Goal: Task Accomplishment & Management: Use online tool/utility

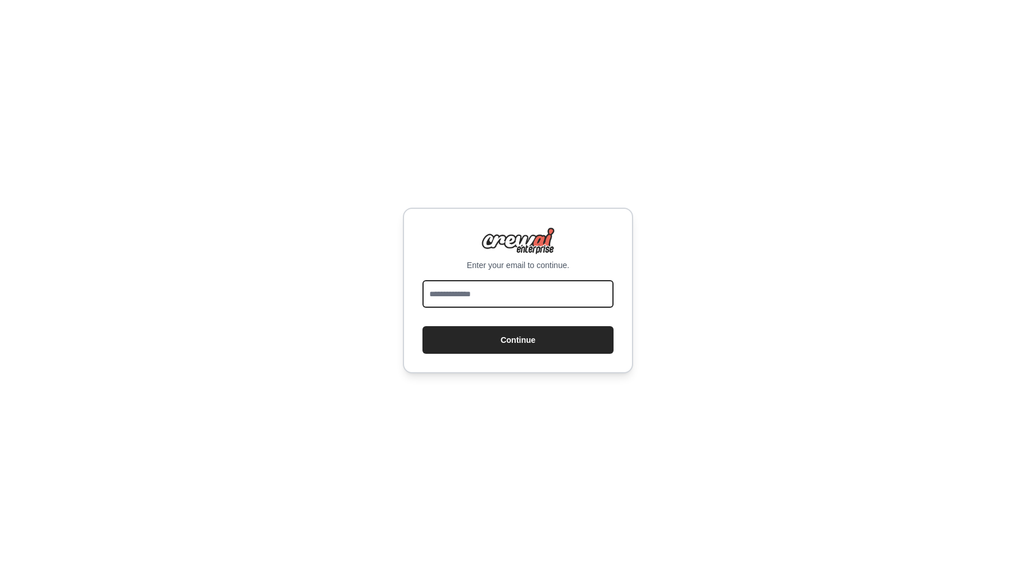
click at [526, 295] on input "email" at bounding box center [517, 294] width 191 height 28
type input "**********"
click at [528, 337] on button "Continue" at bounding box center [517, 340] width 191 height 28
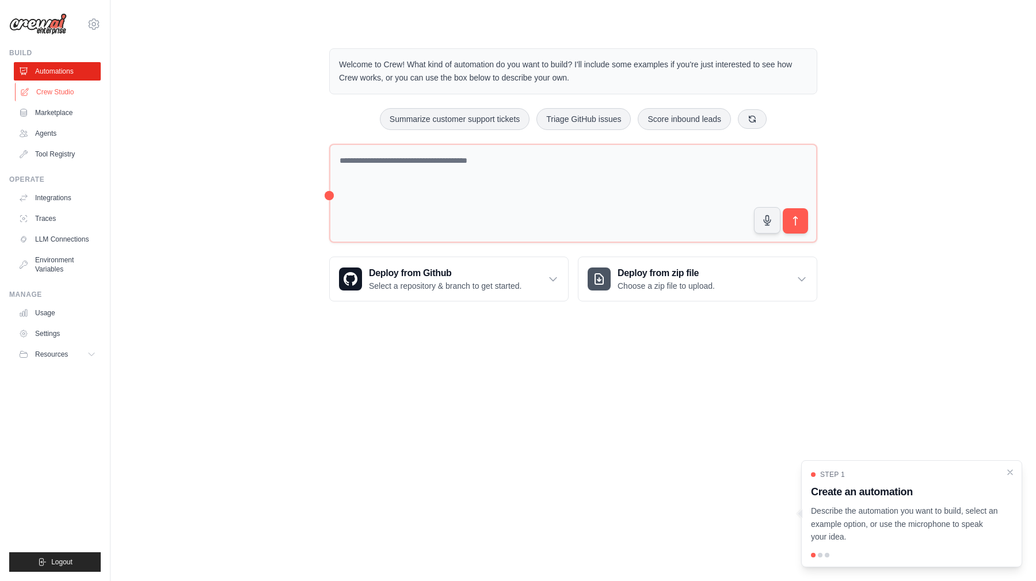
click at [68, 92] on link "Crew Studio" at bounding box center [58, 92] width 87 height 18
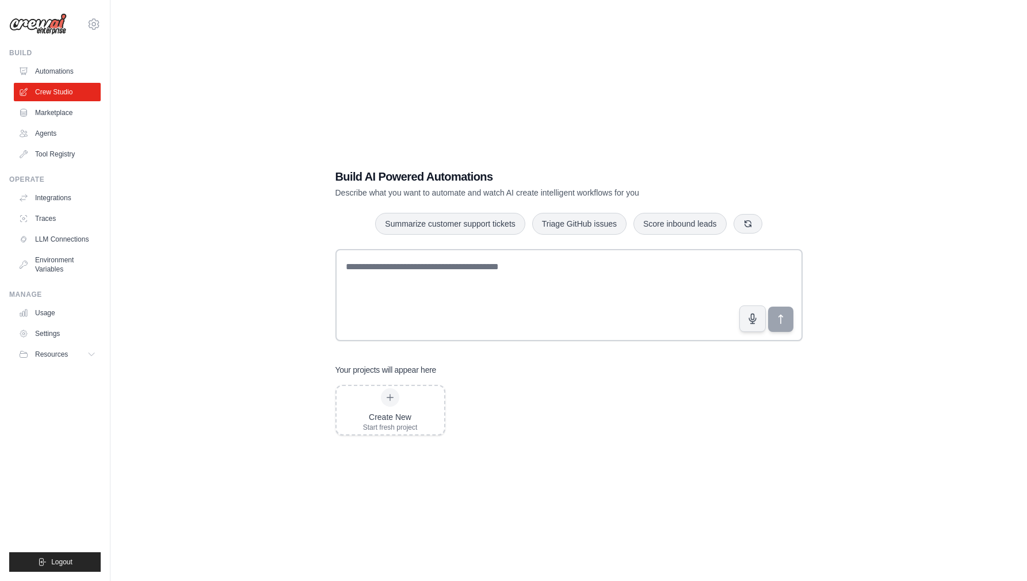
click at [68, 92] on link "Crew Studio" at bounding box center [57, 92] width 87 height 18
click at [28, 94] on icon at bounding box center [24, 91] width 9 height 9
click at [60, 198] on link "Integrations" at bounding box center [58, 198] width 87 height 18
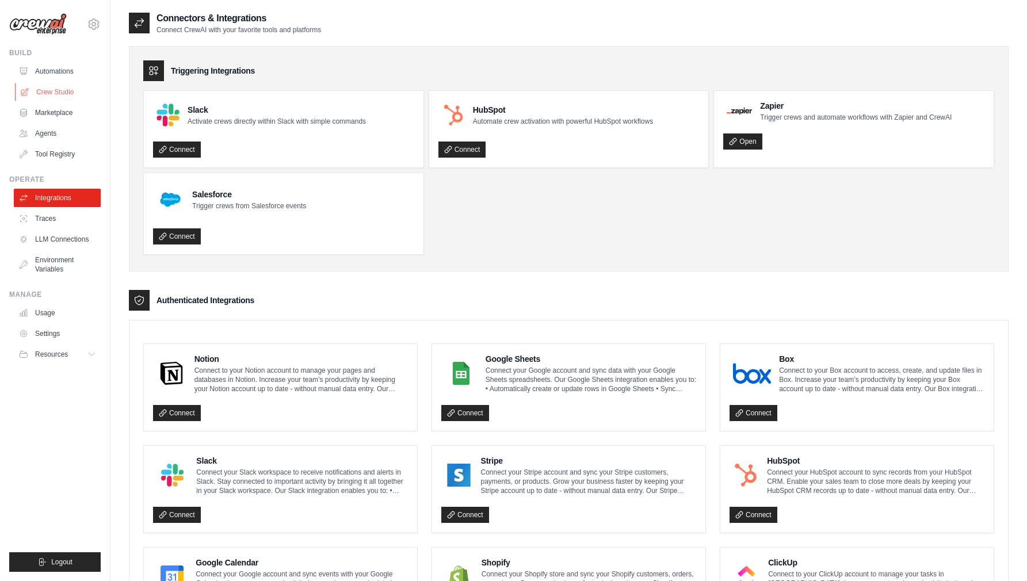
click at [57, 94] on link "Crew Studio" at bounding box center [58, 92] width 87 height 18
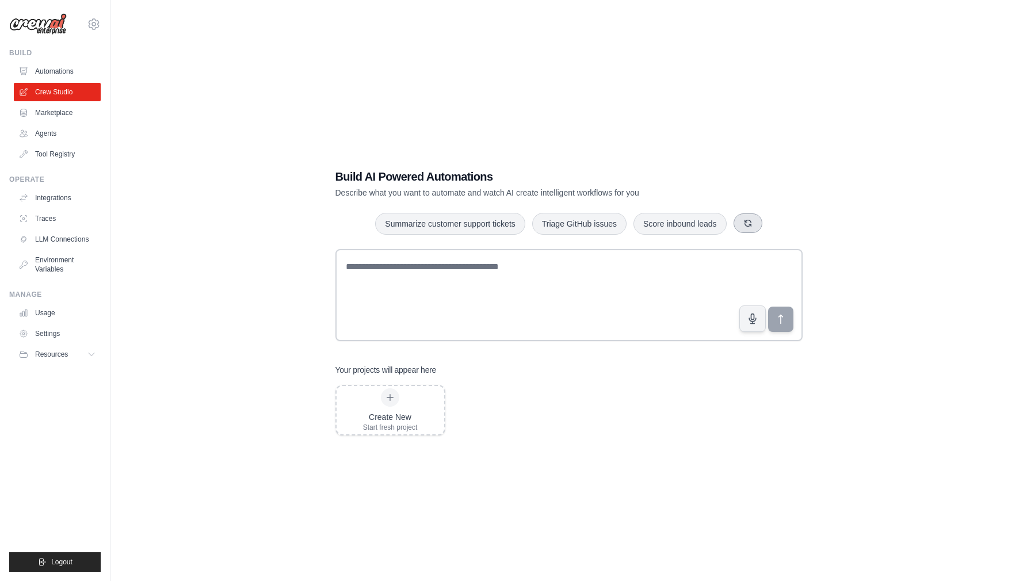
click at [751, 226] on icon "button" at bounding box center [748, 223] width 6 height 6
click at [751, 226] on button "button" at bounding box center [748, 224] width 29 height 20
click at [666, 226] on button "Process invoices automatically" at bounding box center [669, 223] width 130 height 22
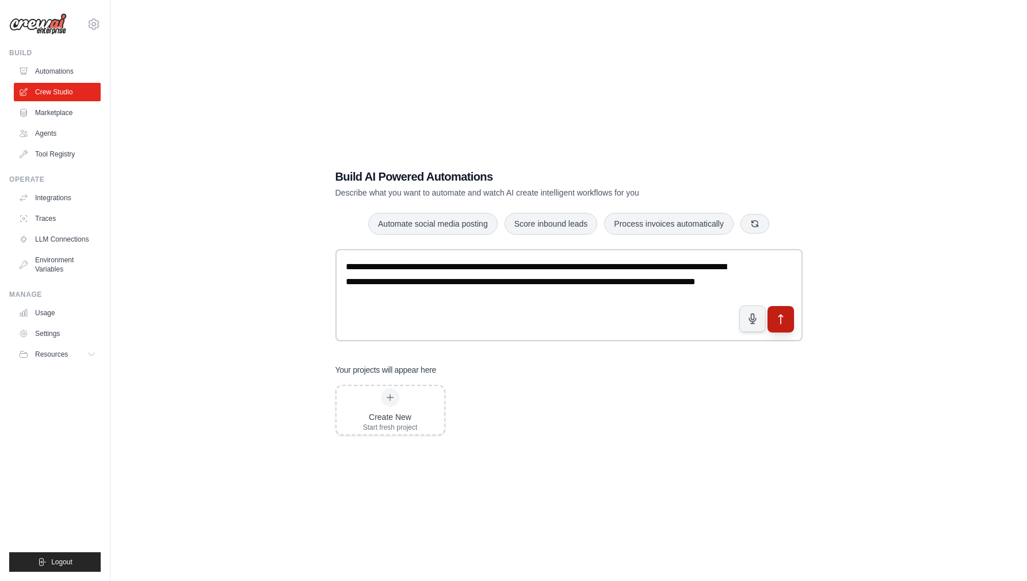
click at [787, 322] on button "submit" at bounding box center [780, 319] width 26 height 26
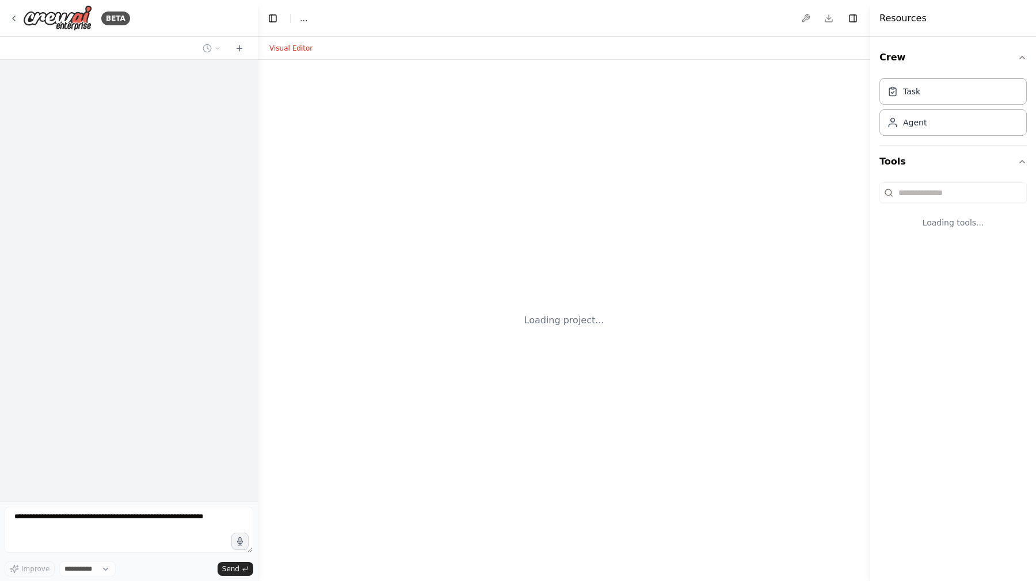
select select "****"
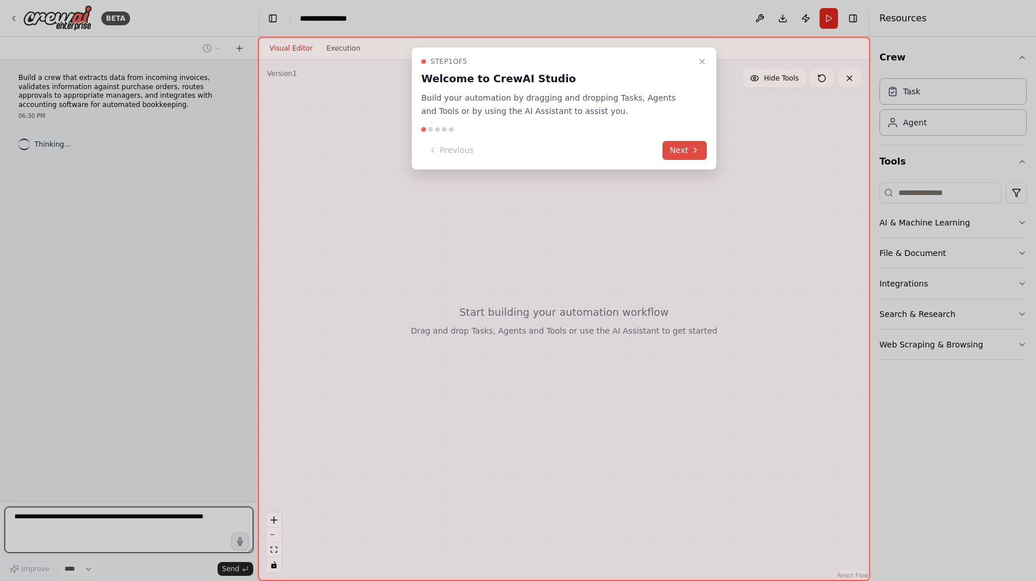
click at [679, 151] on button "Next" at bounding box center [684, 150] width 44 height 19
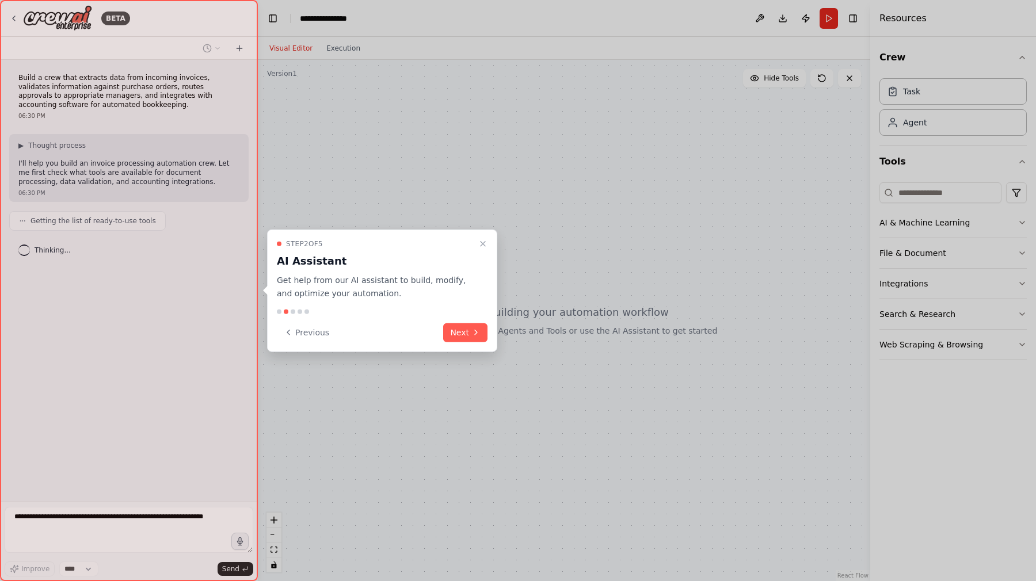
click at [474, 331] on icon at bounding box center [475, 332] width 9 height 9
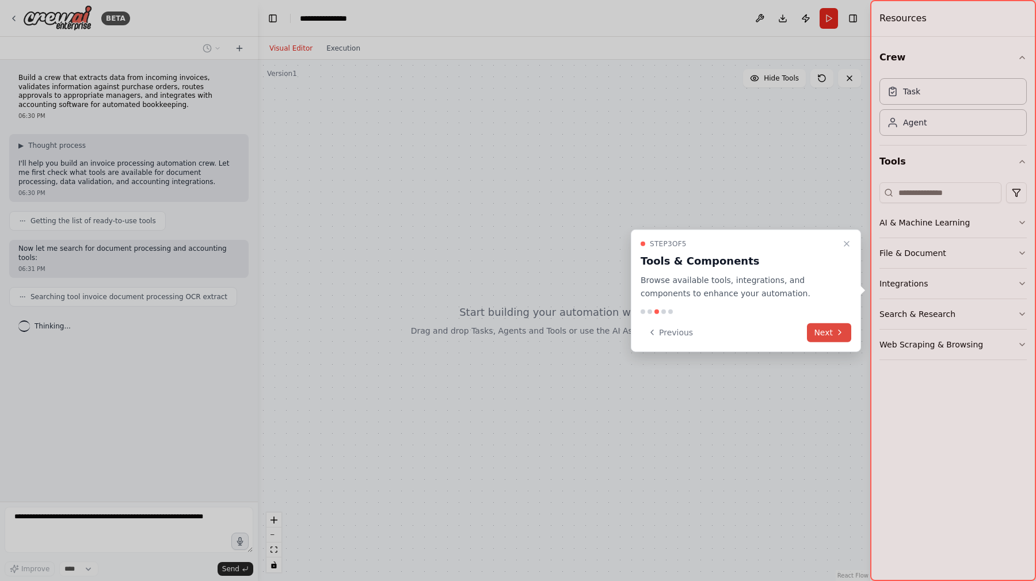
click at [824, 326] on button "Next" at bounding box center [829, 332] width 44 height 19
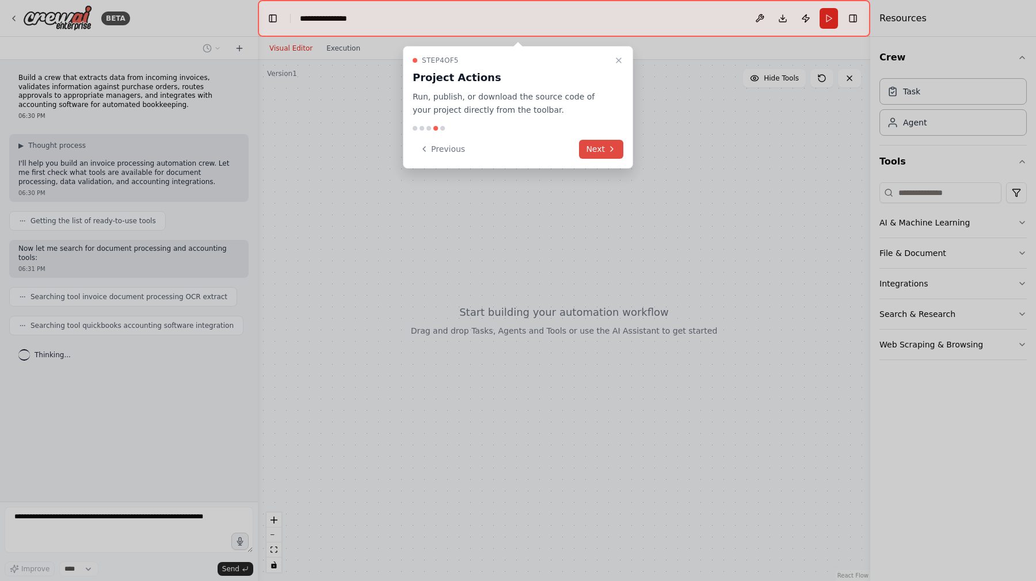
click at [601, 146] on button "Next" at bounding box center [601, 149] width 44 height 19
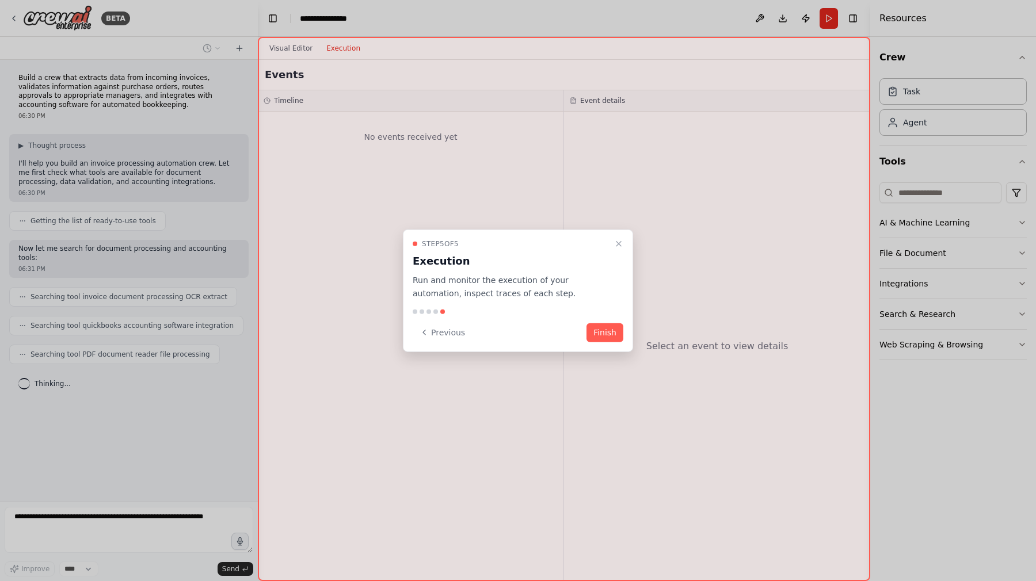
click at [607, 332] on button "Finish" at bounding box center [604, 332] width 37 height 19
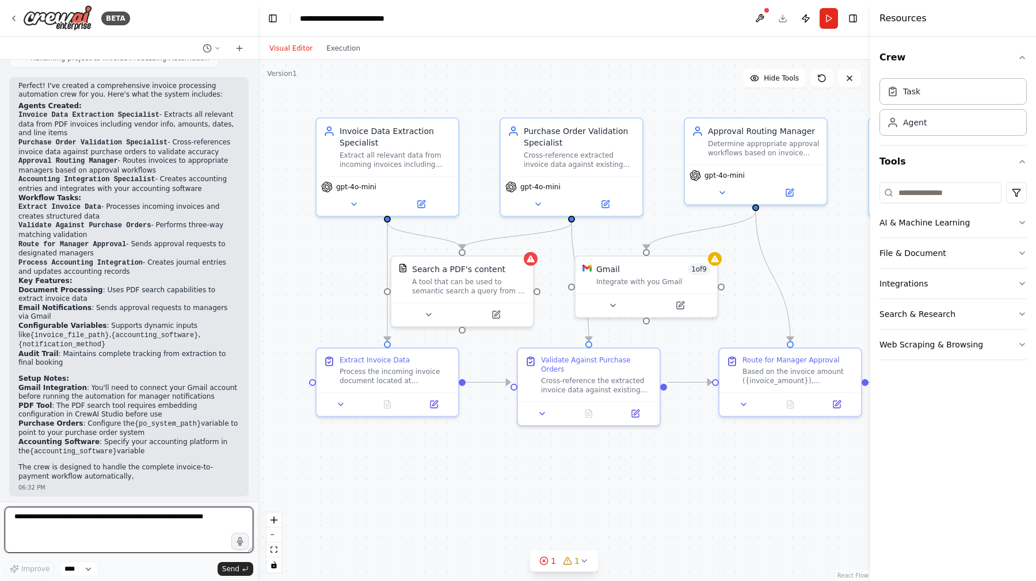
scroll to position [859, 0]
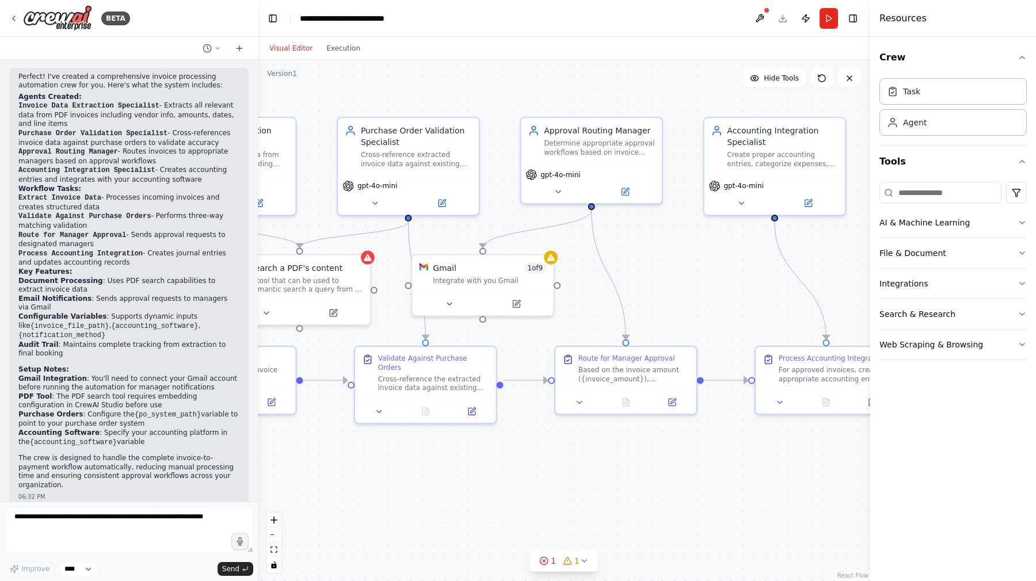
drag, startPoint x: 701, startPoint y: 452, endPoint x: 535, endPoint y: 450, distance: 166.4
click at [535, 450] on div ".deletable-edge-delete-btn { width: 20px; height: 20px; border: 0px solid #ffff…" at bounding box center [564, 320] width 612 height 521
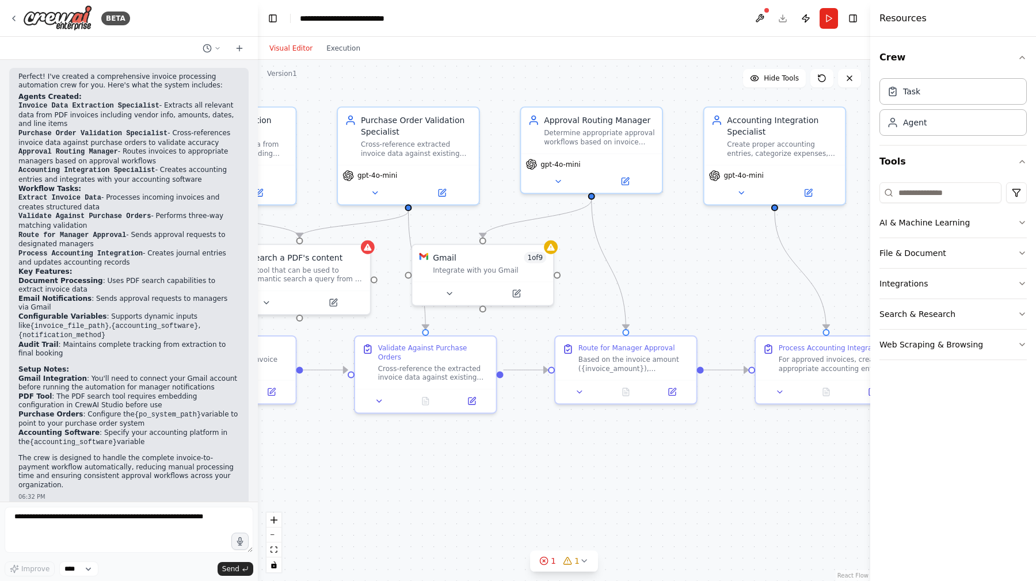
drag, startPoint x: 728, startPoint y: 451, endPoint x: 751, endPoint y: 437, distance: 26.8
click at [751, 437] on div ".deletable-edge-delete-btn { width: 20px; height: 20px; border: 0px solid #ffff…" at bounding box center [564, 320] width 612 height 521
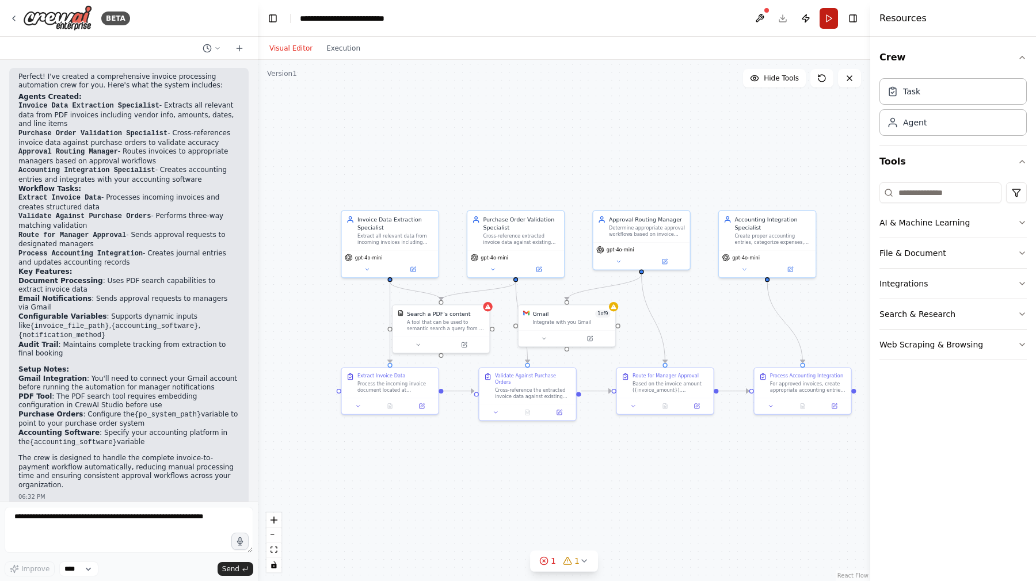
click at [824, 20] on button "Run" at bounding box center [829, 18] width 18 height 21
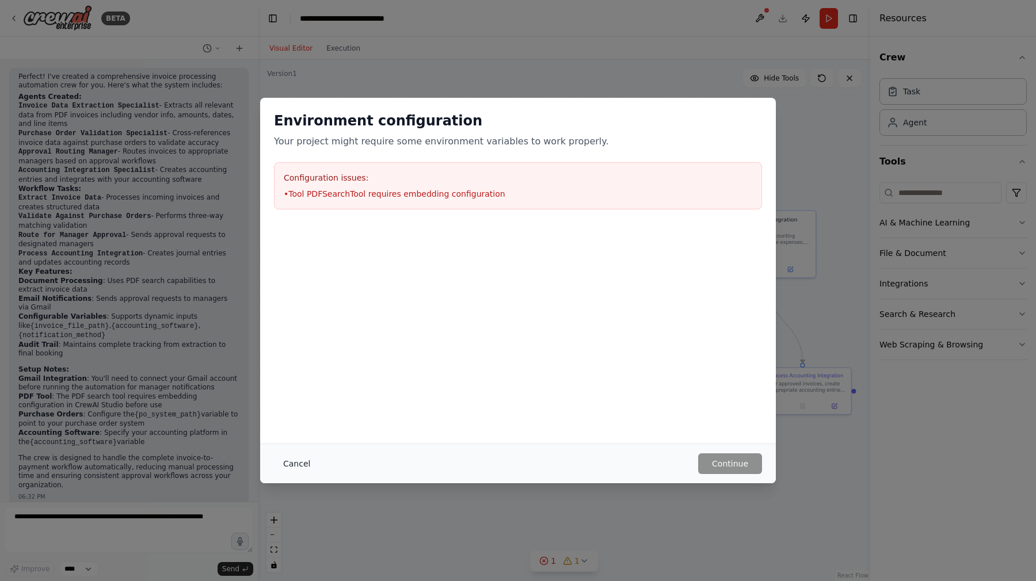
click at [302, 464] on button "Cancel" at bounding box center [296, 464] width 45 height 21
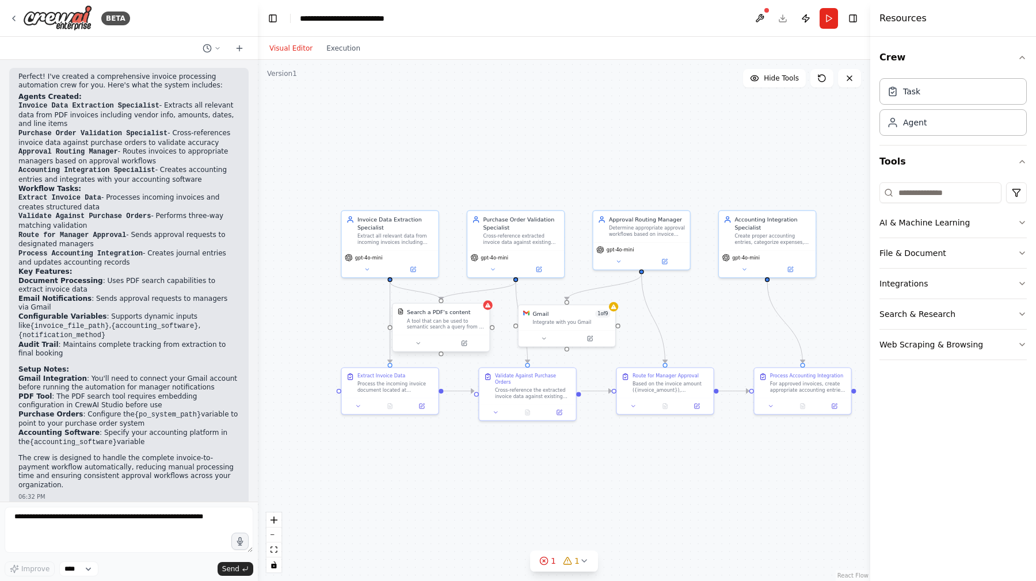
click at [444, 329] on div "A tool that can be used to semantic search a query from a PDF's content." at bounding box center [446, 324] width 78 height 13
click at [488, 309] on div at bounding box center [487, 304] width 9 height 9
click at [466, 344] on icon at bounding box center [464, 343] width 5 height 5
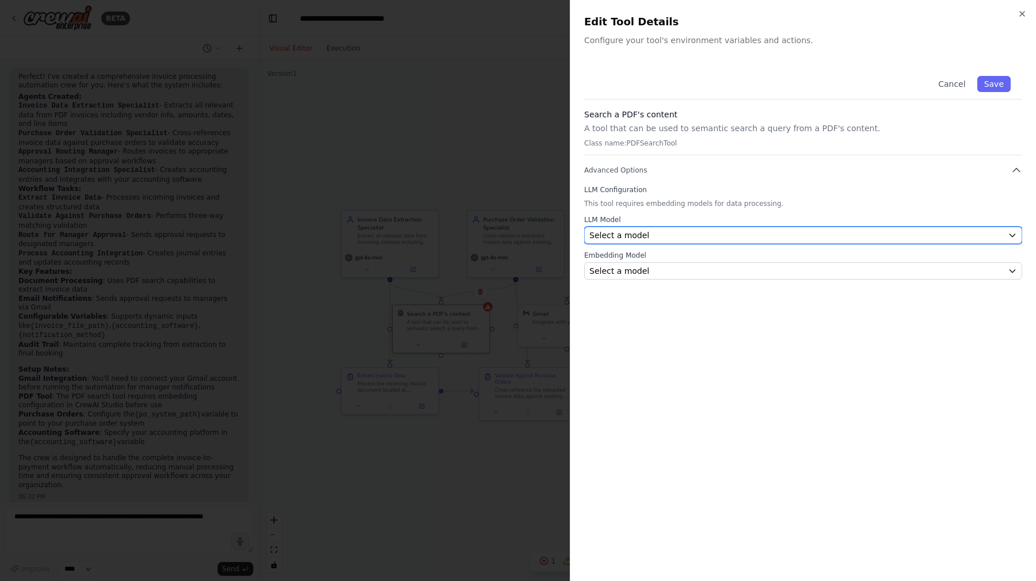
click at [669, 240] on div "Select a model" at bounding box center [796, 236] width 414 height 12
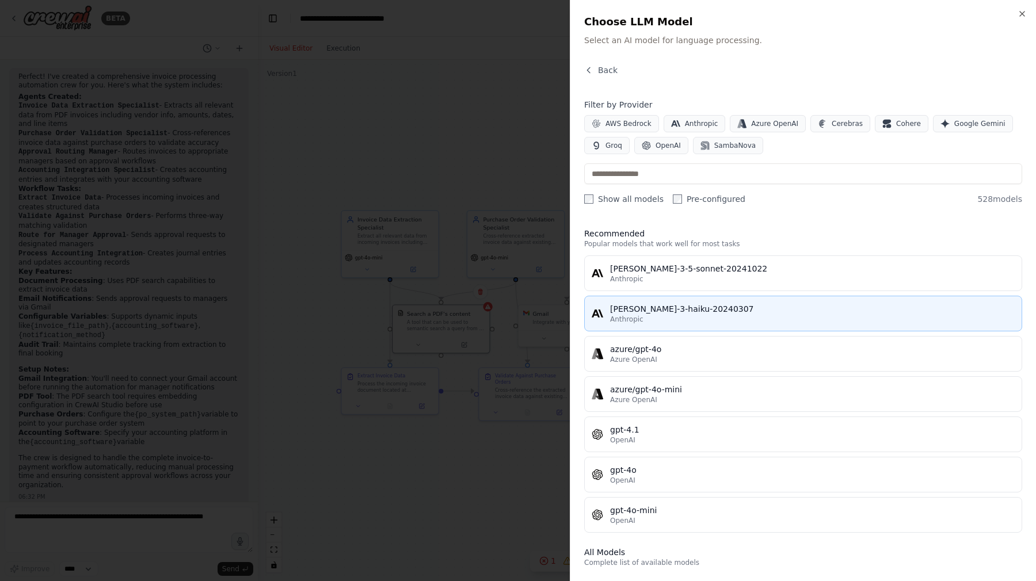
click at [733, 300] on button "claude-3-haiku-20240307 Anthropic" at bounding box center [803, 314] width 438 height 36
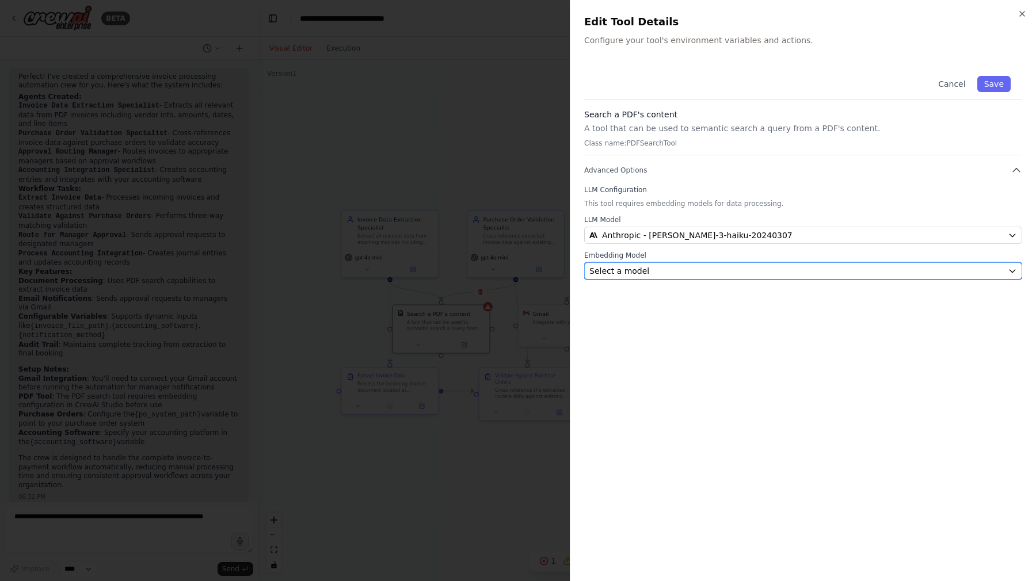
click at [683, 269] on div "Select a model" at bounding box center [796, 271] width 414 height 12
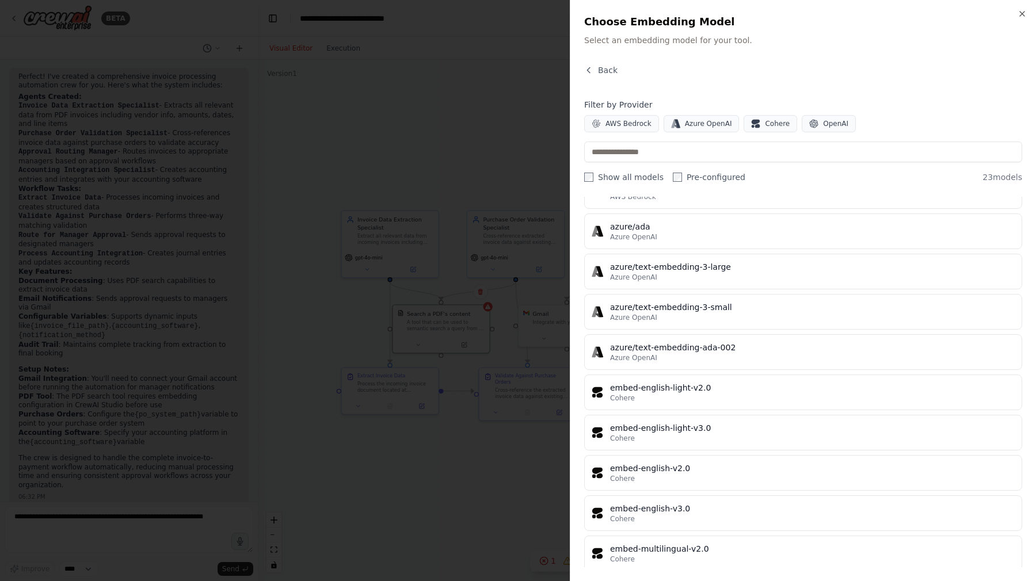
scroll to position [597, 0]
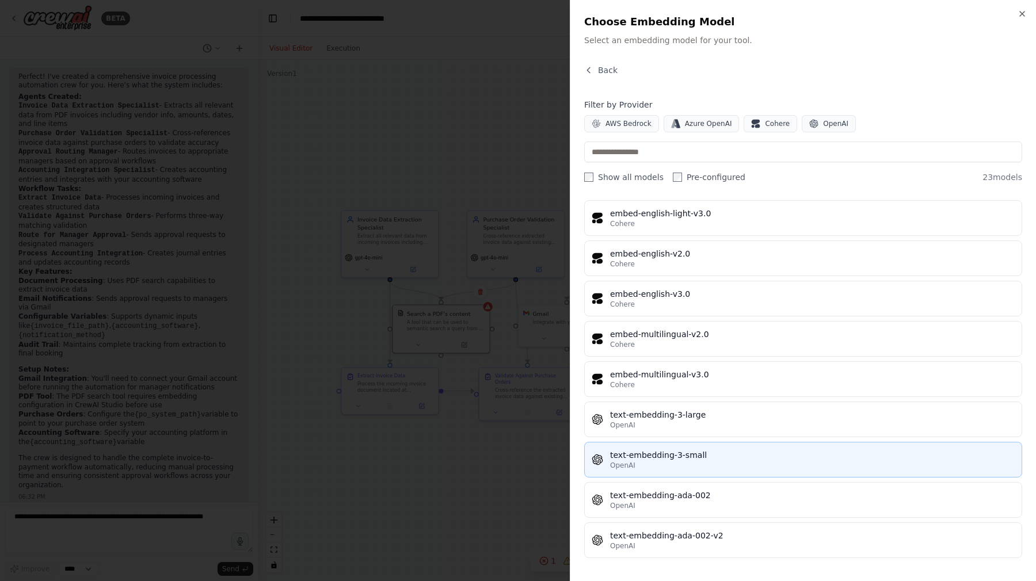
click at [772, 451] on div "text-embedding-3-small" at bounding box center [812, 456] width 405 height 12
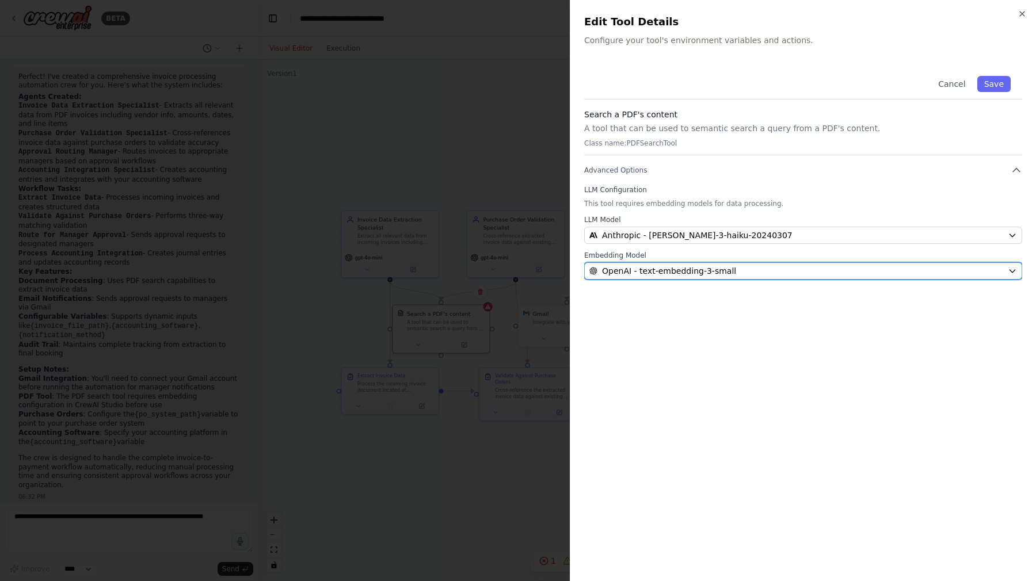
click at [755, 272] on div "OpenAI - text-embedding-3-small" at bounding box center [796, 271] width 414 height 12
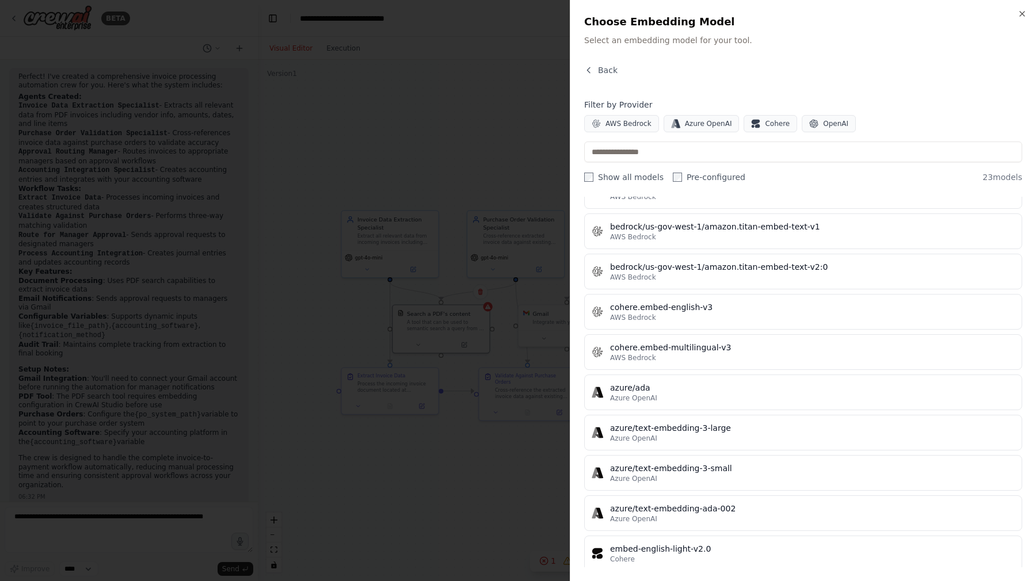
scroll to position [224, 0]
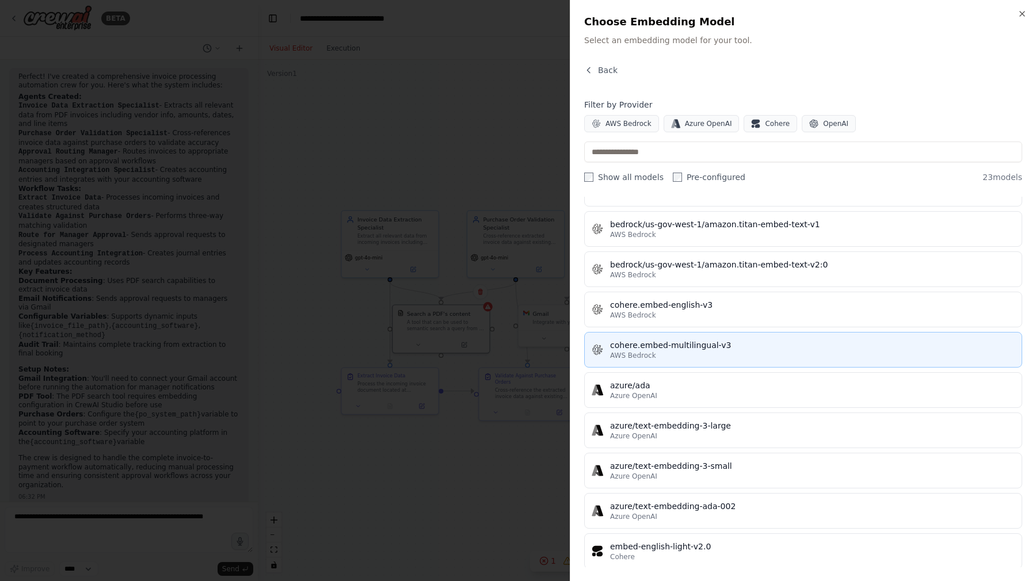
click at [740, 346] on div "cohere.embed-multilingual-v3" at bounding box center [812, 346] width 405 height 12
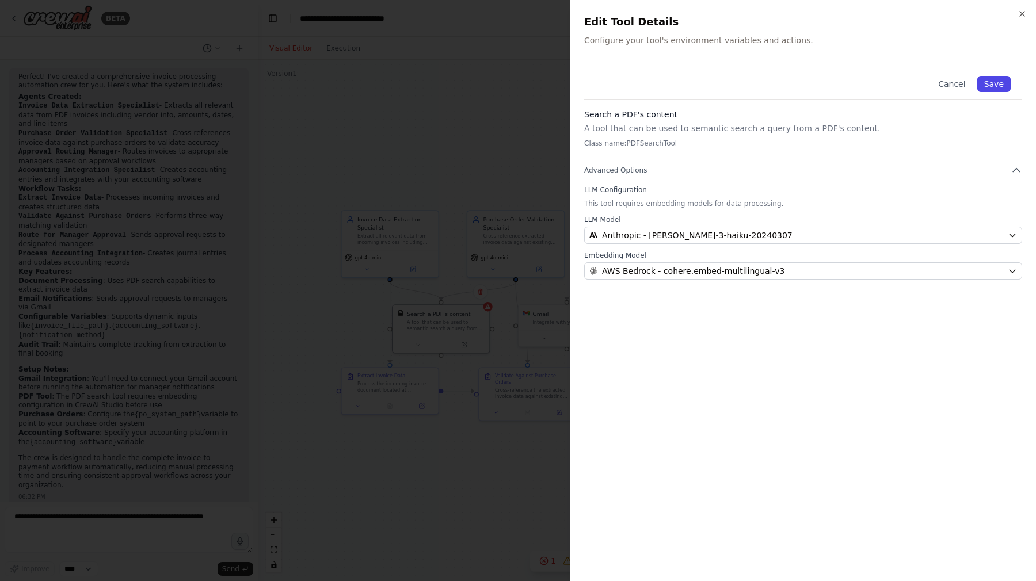
click at [992, 87] on button "Save" at bounding box center [993, 84] width 33 height 16
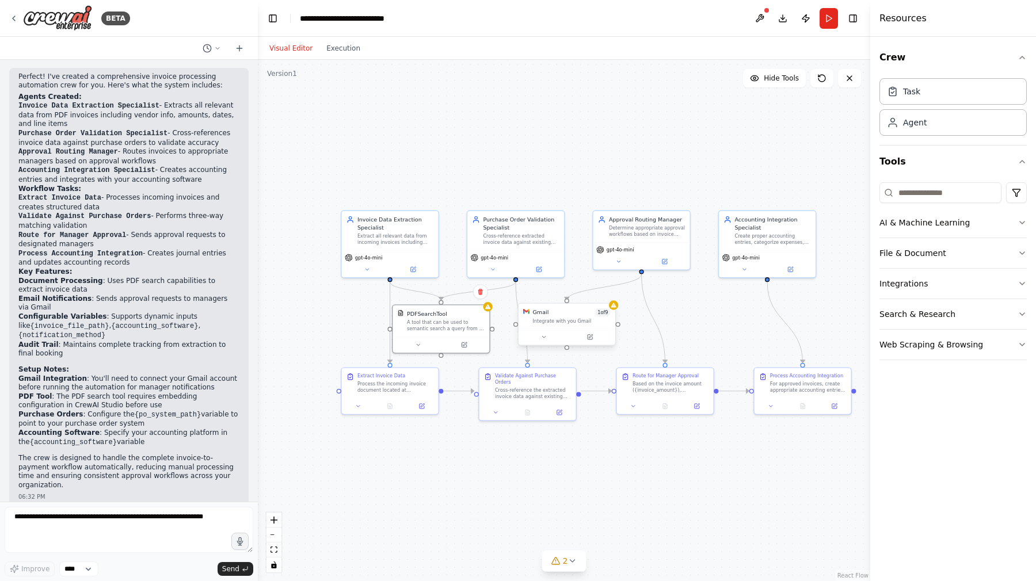
click at [615, 310] on div "Gmail 1 of 9 Integrate with you Gmail" at bounding box center [566, 324] width 98 height 43
click at [591, 338] on icon at bounding box center [590, 337] width 5 height 5
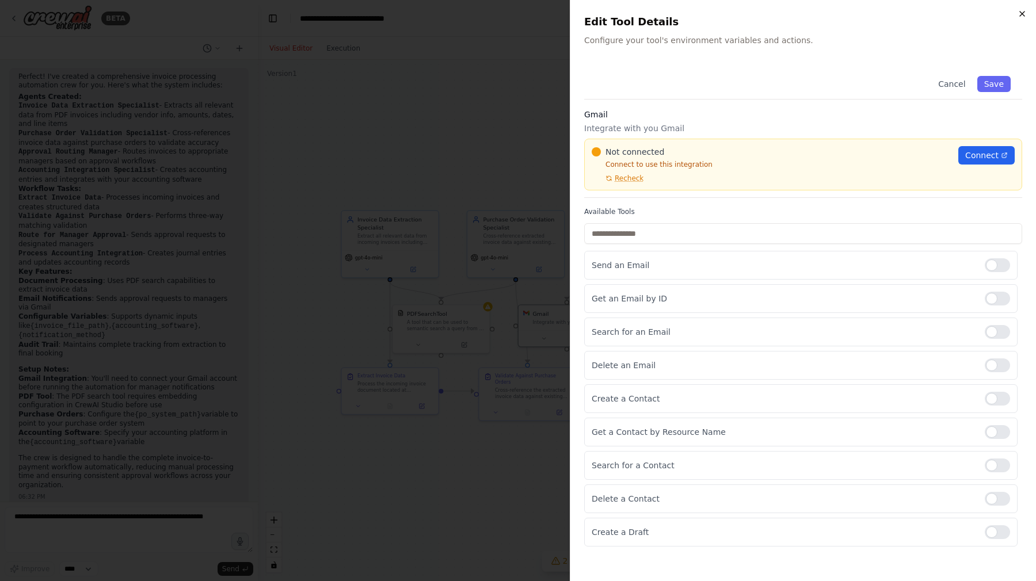
click at [1020, 17] on icon "button" at bounding box center [1022, 13] width 9 height 9
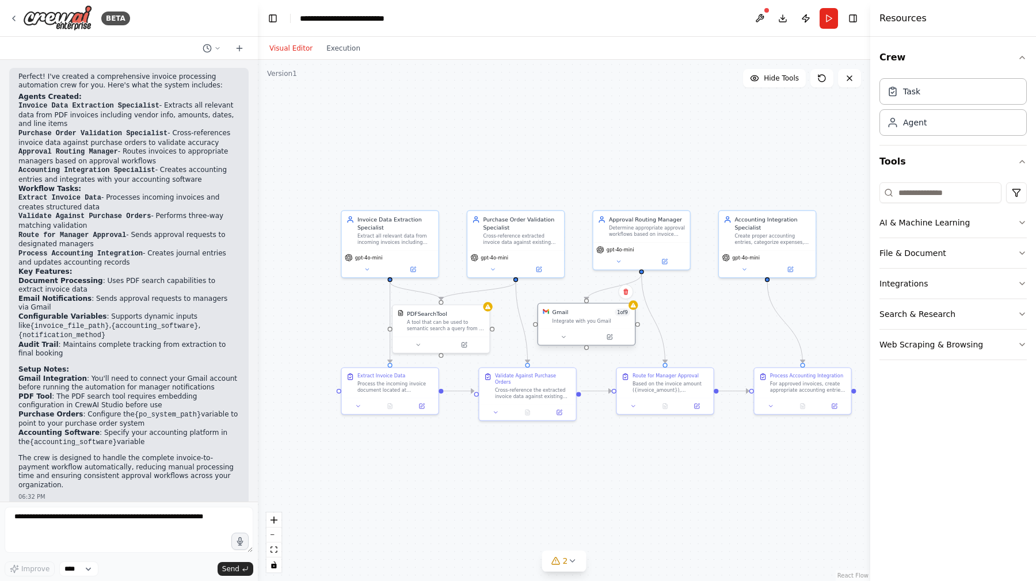
drag, startPoint x: 600, startPoint y: 325, endPoint x: 617, endPoint y: 323, distance: 17.4
click at [617, 323] on div "Gmail 1 of 9 Integrate with you Gmail" at bounding box center [586, 316] width 97 height 25
click at [568, 340] on button at bounding box center [563, 337] width 44 height 9
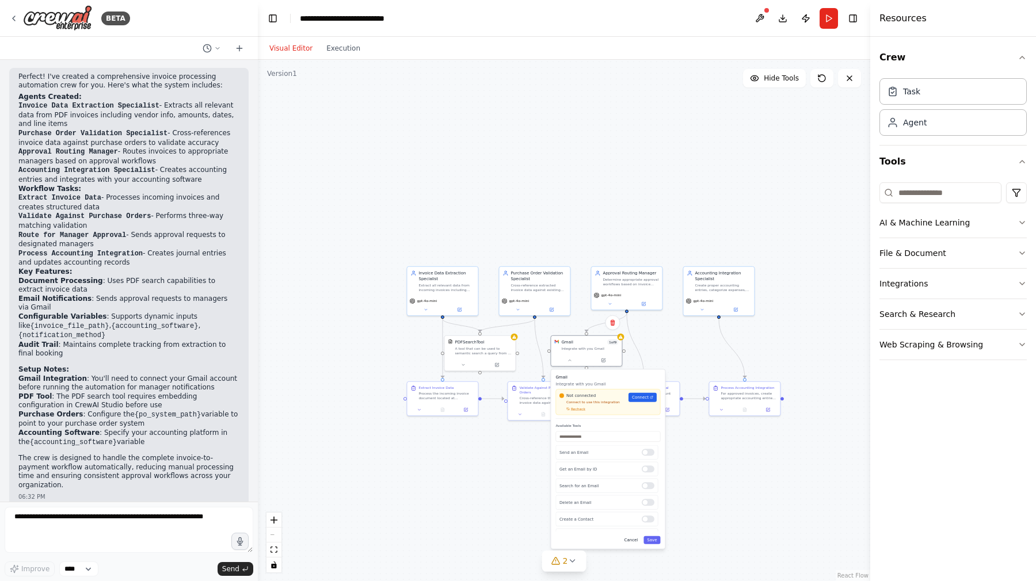
click at [631, 539] on button "Cancel" at bounding box center [631, 540] width 21 height 8
click at [594, 351] on div "Gmail 1 of 9 Integrate with you Gmail" at bounding box center [586, 344] width 71 height 18
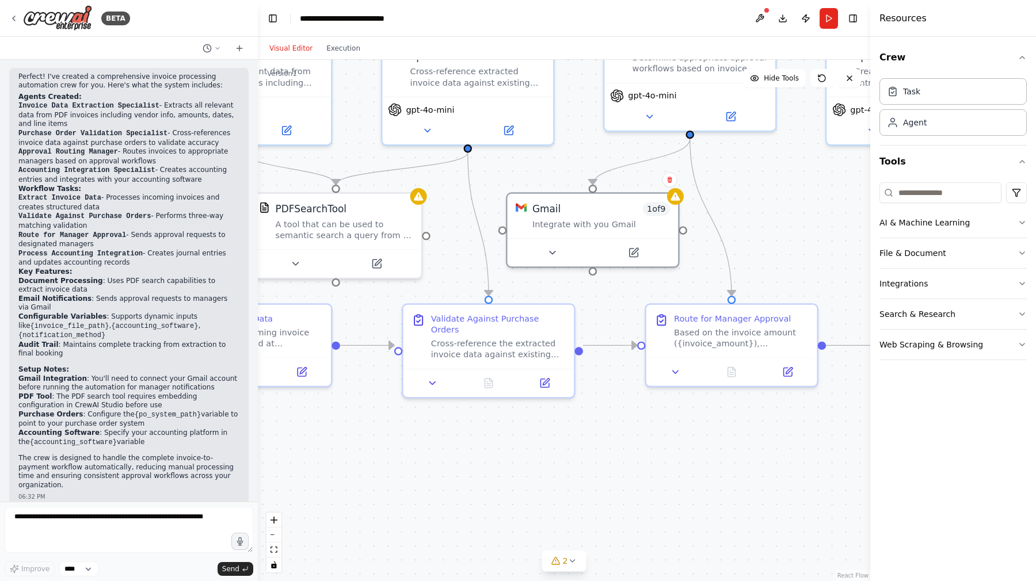
drag, startPoint x: 573, startPoint y: 440, endPoint x: 634, endPoint y: 481, distance: 73.9
click at [634, 481] on div ".deletable-edge-delete-btn { width: 20px; height: 20px; border: 0px solid #ffff…" at bounding box center [564, 320] width 612 height 521
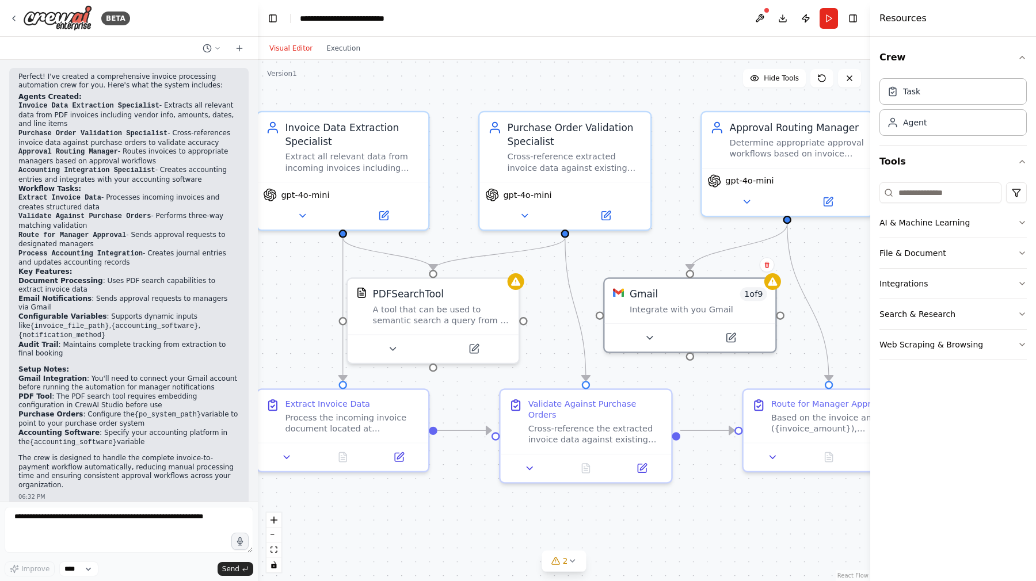
drag, startPoint x: 591, startPoint y: 446, endPoint x: 688, endPoint y: 531, distance: 129.3
click at [688, 531] on div ".deletable-edge-delete-btn { width: 20px; height: 20px; border: 0px solid #ffff…" at bounding box center [564, 320] width 612 height 521
drag, startPoint x: 688, startPoint y: 531, endPoint x: 678, endPoint y: 496, distance: 37.2
click at [688, 530] on div ".deletable-edge-delete-btn { width: 20px; height: 20px; border: 0px solid #ffff…" at bounding box center [564, 320] width 612 height 521
click at [675, 307] on div "Integrate with you Gmail" at bounding box center [699, 305] width 138 height 11
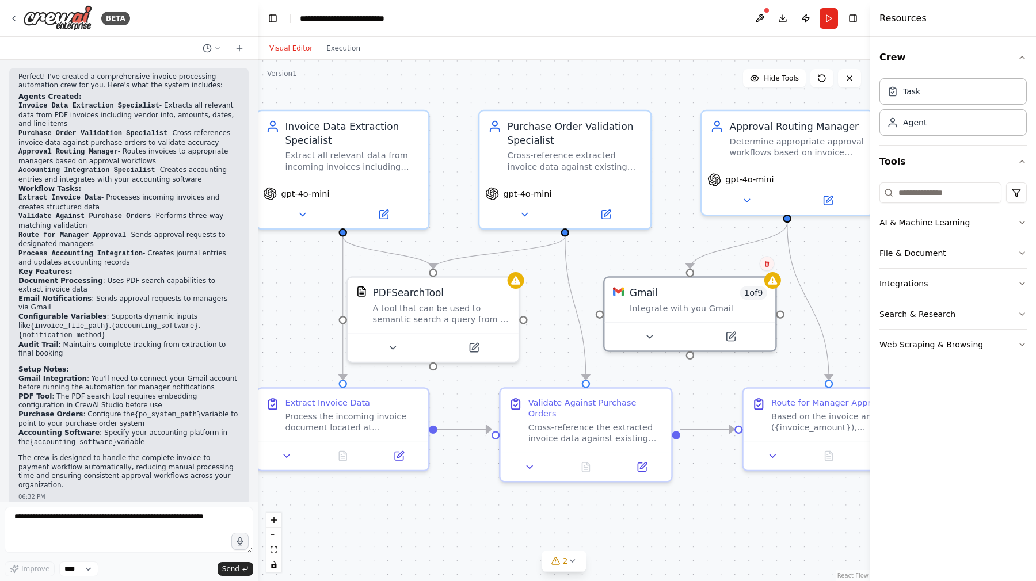
click at [765, 266] on icon at bounding box center [766, 264] width 5 height 6
click at [744, 265] on button "Confirm" at bounding box center [734, 264] width 41 height 14
click at [827, 22] on button "Run" at bounding box center [829, 18] width 18 height 21
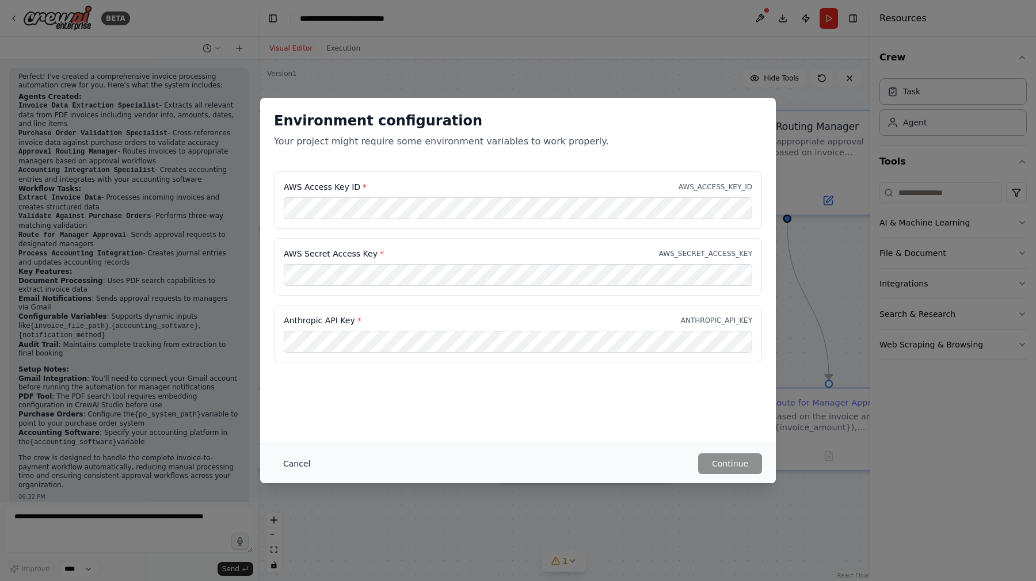
click at [306, 466] on button "Cancel" at bounding box center [296, 464] width 45 height 21
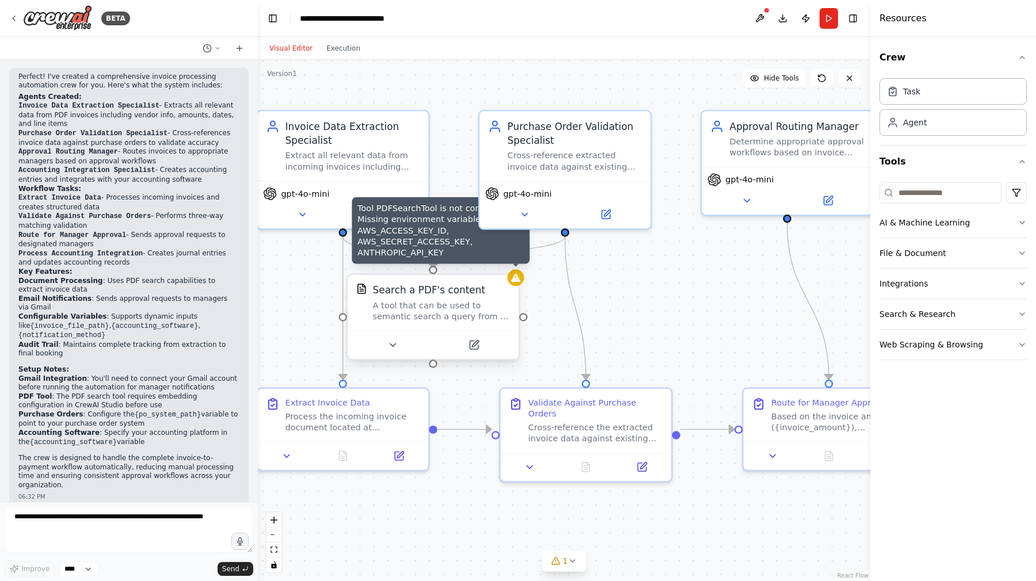
click at [516, 280] on icon at bounding box center [515, 277] width 9 height 8
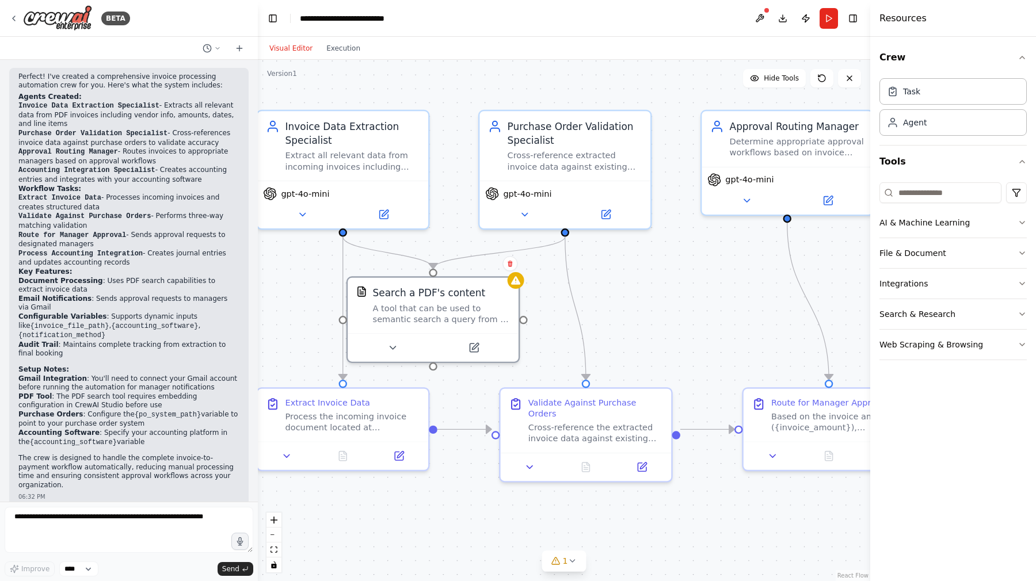
click at [636, 277] on div ".deletable-edge-delete-btn { width: 20px; height: 20px; border: 0px solid #ffff…" at bounding box center [564, 320] width 612 height 521
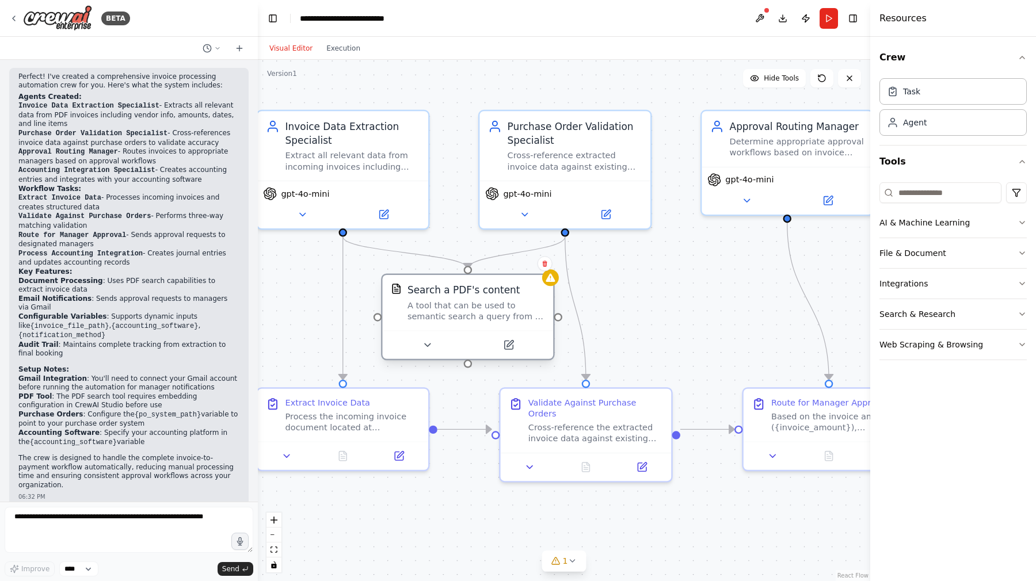
drag, startPoint x: 479, startPoint y: 330, endPoint x: 513, endPoint y: 332, distance: 34.0
click at [513, 332] on div at bounding box center [467, 344] width 171 height 28
